Goal: Contribute content: Contribute content

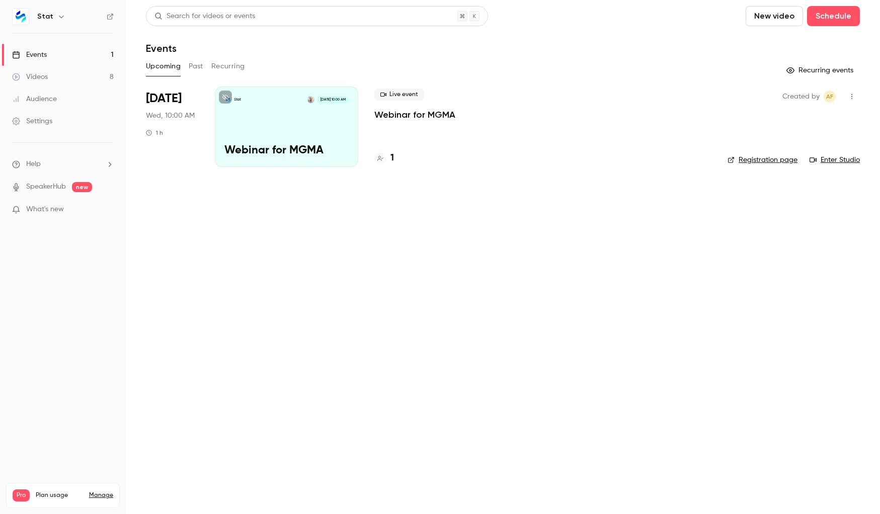
click at [58, 52] on link "Events 1" at bounding box center [63, 55] width 126 height 22
click at [778, 17] on button "New video" at bounding box center [774, 16] width 57 height 20
click at [781, 42] on div "Record" at bounding box center [811, 44] width 76 height 10
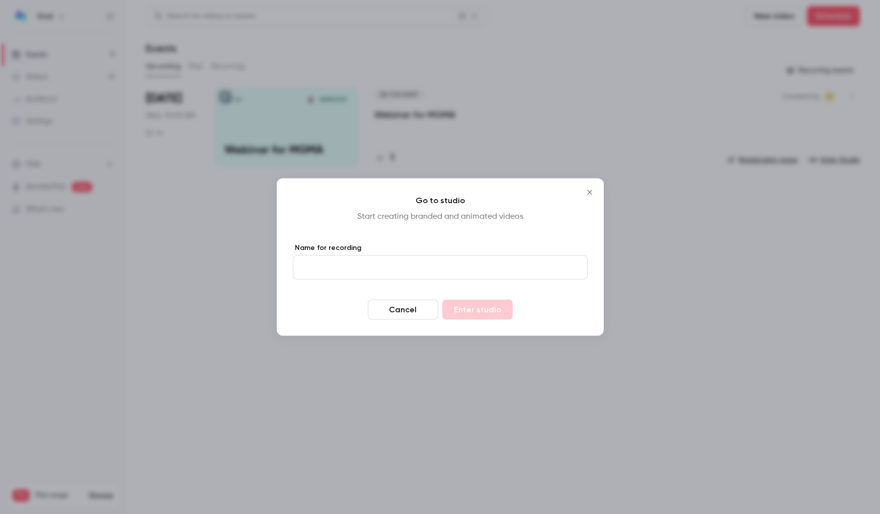
click at [366, 267] on input "Name for recording" at bounding box center [440, 268] width 295 height 24
type input "**********"
click at [442, 300] on button "Enter studio" at bounding box center [477, 310] width 70 height 20
